Goal: Find specific page/section: Find specific page/section

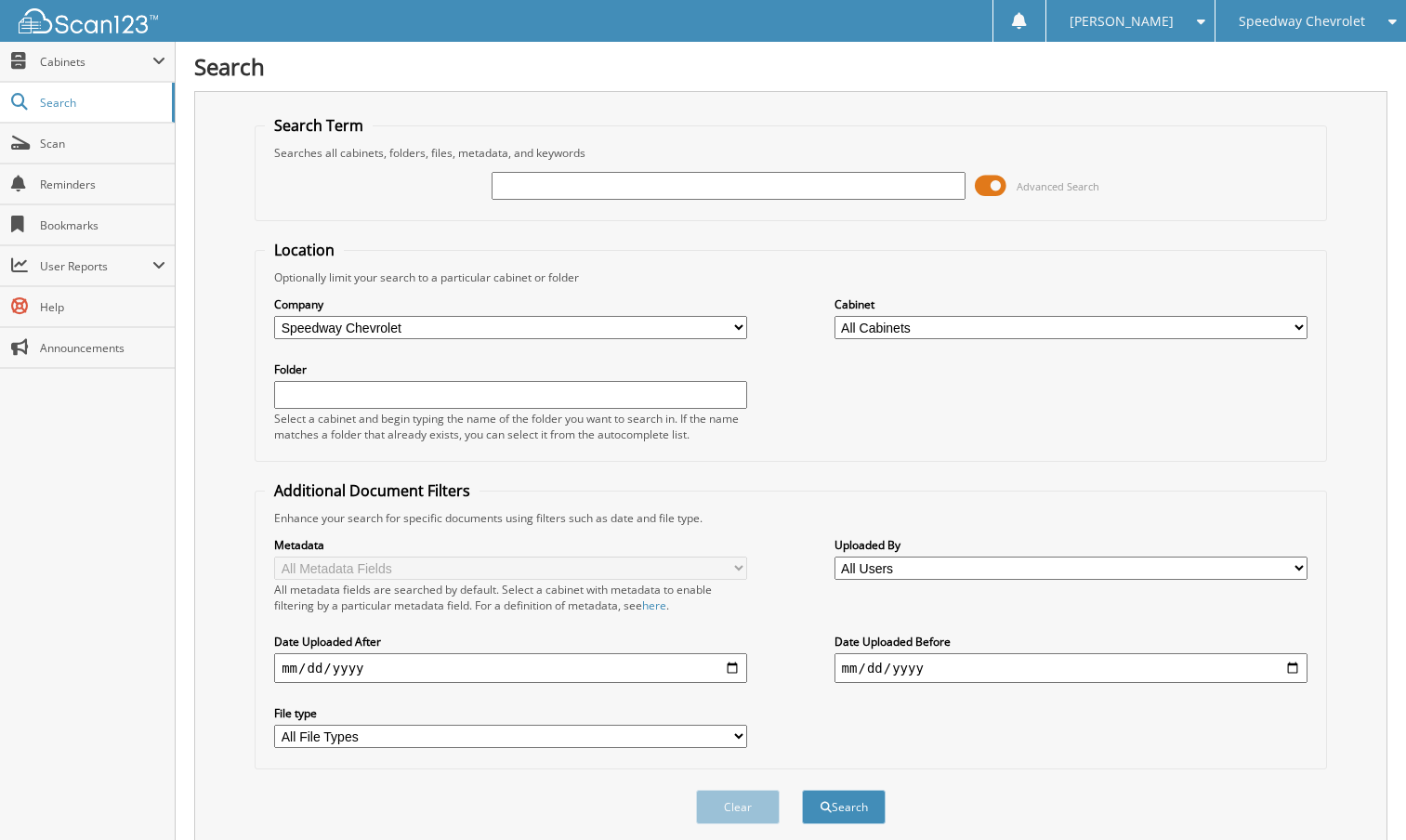
click at [516, 186] on input "text" at bounding box center [728, 186] width 473 height 28
type input "70496"
click at [802, 791] on button "Search" at bounding box center [844, 807] width 84 height 35
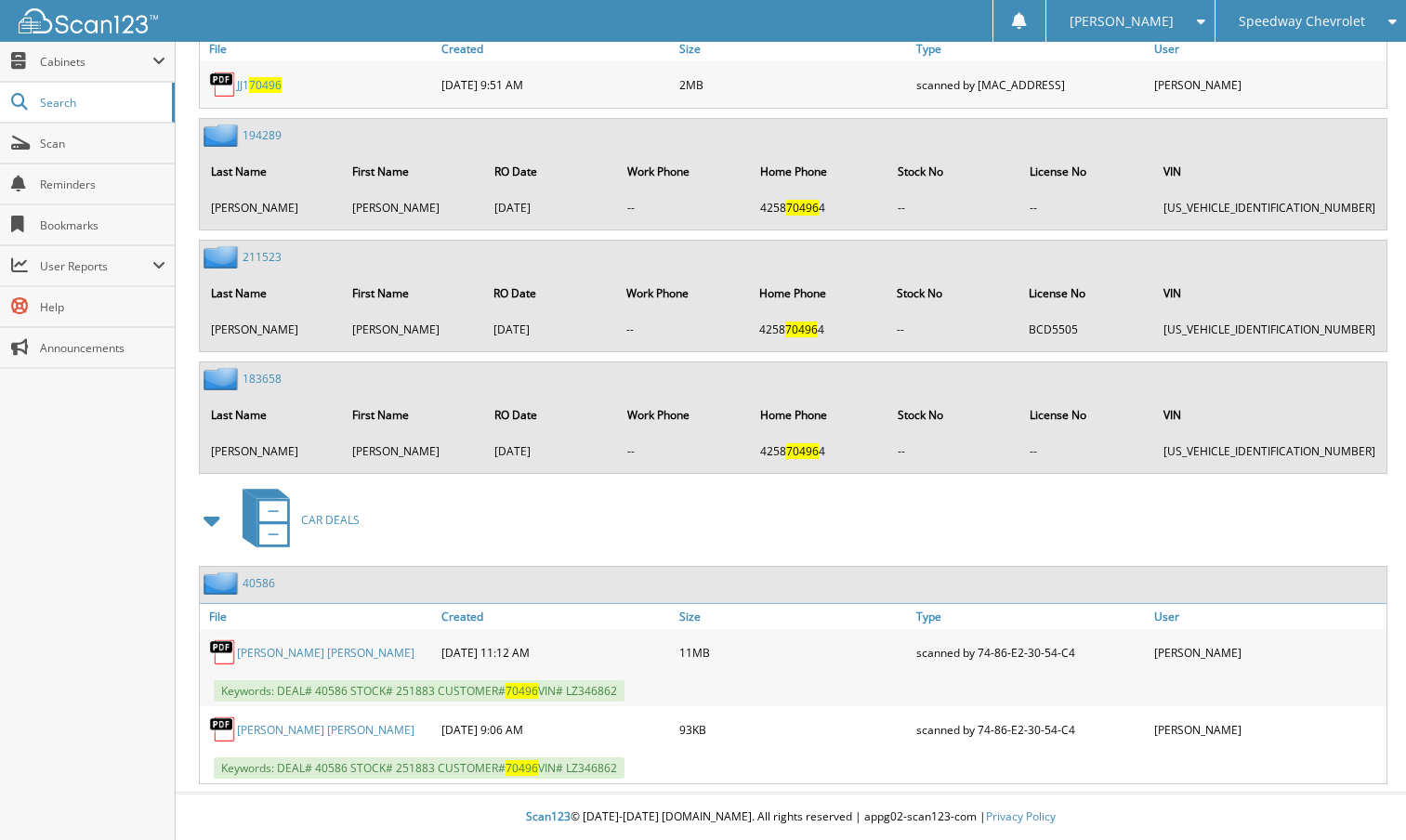
scroll to position [1086, 0]
click at [253, 583] on link "40586" at bounding box center [258, 584] width 33 height 16
